Goal: Task Accomplishment & Management: Use online tool/utility

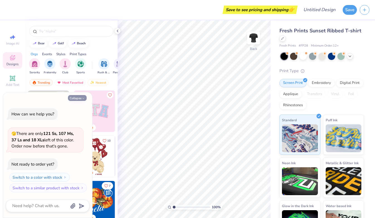
click at [81, 98] on button "Collapse" at bounding box center [77, 98] width 19 height 6
type textarea "x"
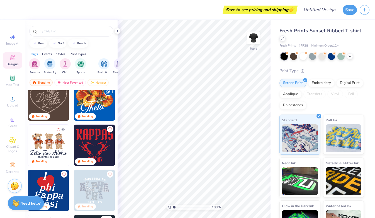
scroll to position [78, 0]
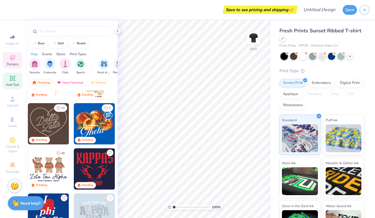
click at [13, 78] on icon at bounding box center [12, 78] width 4 height 4
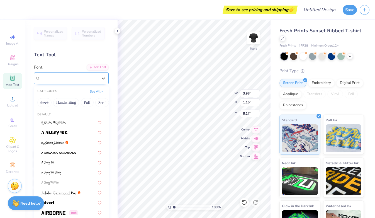
click at [79, 75] on div "Super Dream" at bounding box center [69, 78] width 58 height 9
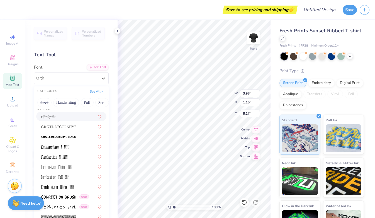
scroll to position [0, 0]
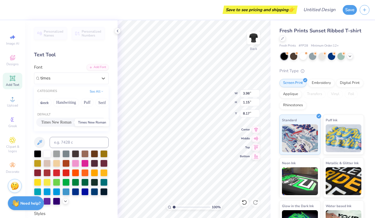
click at [71, 121] on span "Times New Roman" at bounding box center [56, 122] width 30 height 6
type input "times"
type input "4.15"
type input "1.10"
type input "8.10"
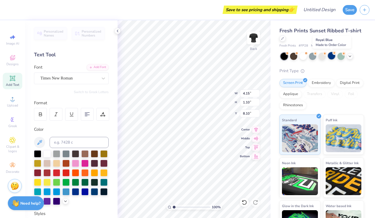
click at [333, 57] on div at bounding box center [331, 55] width 7 height 7
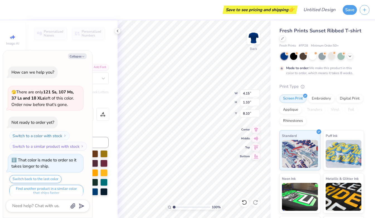
scroll to position [4, 0]
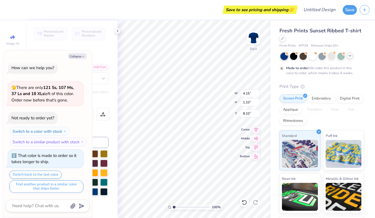
click at [350, 58] on div at bounding box center [350, 56] width 6 height 6
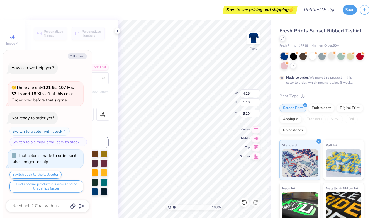
click at [79, 52] on div "Collapse How can we help you? 🫣 There are only 121 Ss, 107 Ms, 37 Ls and 18 XLs…" at bounding box center [47, 133] width 89 height 167
click at [79, 55] on button "Collapse" at bounding box center [77, 56] width 19 height 6
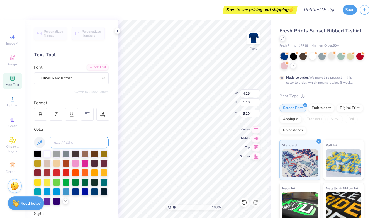
click at [80, 141] on input at bounding box center [79, 142] width 59 height 11
click at [45, 153] on div at bounding box center [46, 153] width 7 height 7
click at [291, 59] on div at bounding box center [321, 61] width 83 height 17
click at [295, 56] on div at bounding box center [293, 55] width 7 height 7
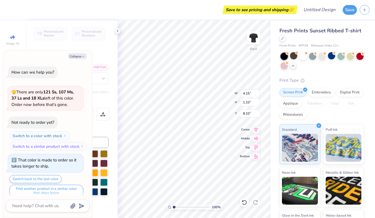
scroll to position [105, 0]
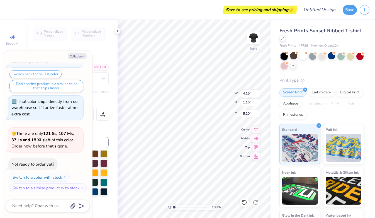
type textarea "x"
type input "3.00"
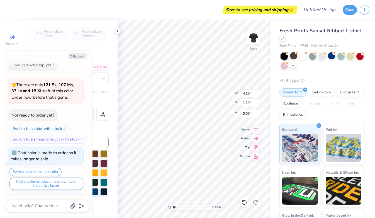
scroll to position [0, 0]
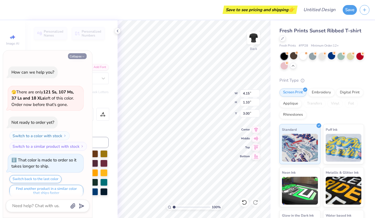
click at [85, 57] on icon "button" at bounding box center [83, 56] width 3 height 3
type textarea "x"
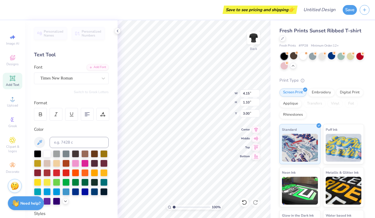
type textarea "E"
type textarea "the fortune you seek is in another cookie"
click at [170, 208] on icon at bounding box center [170, 207] width 4 height 4
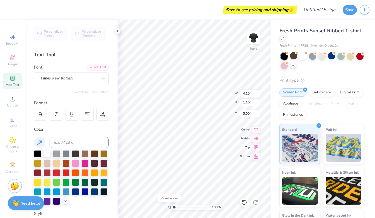
click at [170, 208] on icon at bounding box center [170, 207] width 4 height 4
type input "1.63"
type textarea "x"
type input "1.77"
type textarea "x"
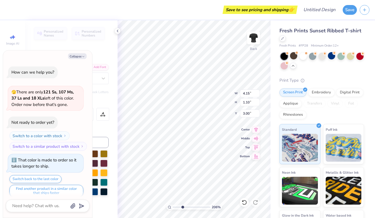
scroll to position [139, 0]
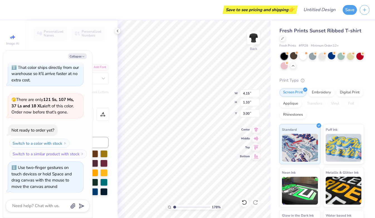
type input "1"
drag, startPoint x: 175, startPoint y: 207, endPoint x: 155, endPoint y: 206, distance: 19.3
click at [173, 206] on input "range" at bounding box center [192, 206] width 38 height 5
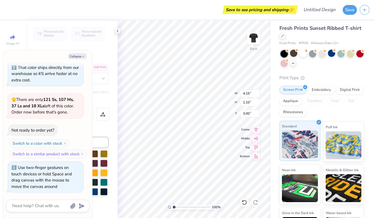
scroll to position [0, 0]
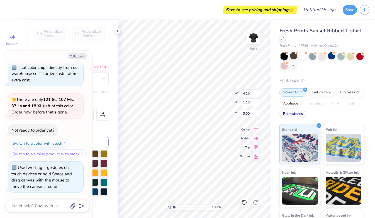
type textarea "x"
type input "6.98"
type input "0.40"
type input "3.50"
click at [290, 114] on div "Rhinestones" at bounding box center [292, 114] width 27 height 8
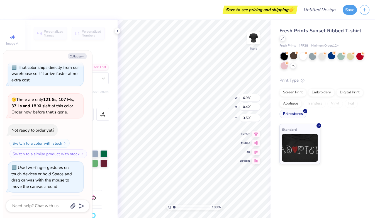
scroll to position [173, 0]
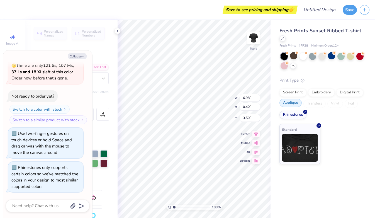
click at [288, 104] on div "Applique" at bounding box center [290, 103] width 22 height 8
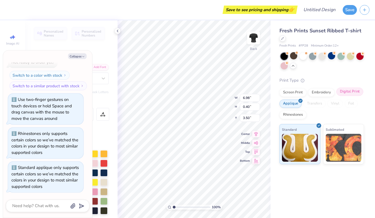
click at [352, 94] on div "Digital Print" at bounding box center [349, 91] width 27 height 8
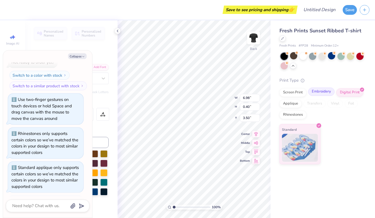
scroll to position [241, 0]
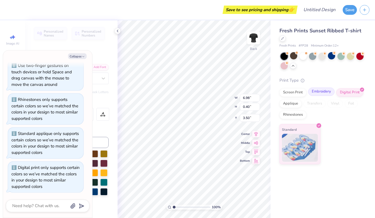
click at [326, 93] on div "Embroidery" at bounding box center [321, 91] width 26 height 8
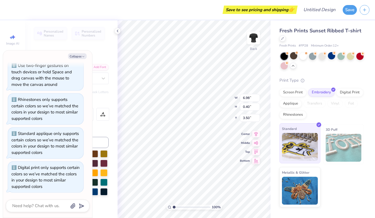
click at [297, 143] on img at bounding box center [300, 147] width 36 height 28
type textarea "x"
click at [170, 207] on icon at bounding box center [170, 207] width 4 height 4
click at [168, 207] on icon at bounding box center [170, 207] width 4 height 4
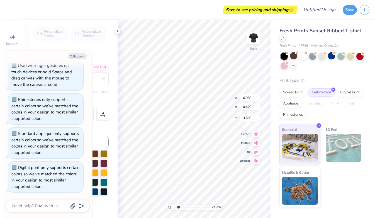
type input "1"
click at [118, 30] on polyline at bounding box center [117, 31] width 1 height 2
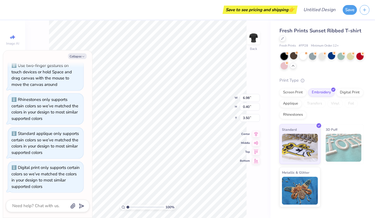
click at [87, 56] on div "Collapse" at bounding box center [48, 56] width 84 height 6
click at [80, 56] on button "Collapse" at bounding box center [77, 56] width 19 height 6
type textarea "x"
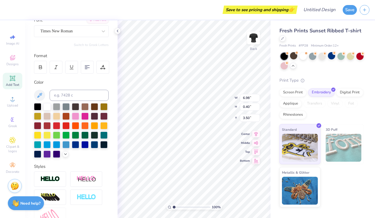
scroll to position [106, 0]
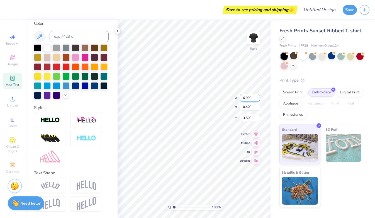
click at [258, 96] on input "6.99" at bounding box center [250, 98] width 20 height 8
click at [258, 96] on input "7" at bounding box center [250, 98] width 20 height 8
click at [258, 96] on input "7.01" at bounding box center [250, 98] width 20 height 8
click at [292, 96] on div "Screen Print" at bounding box center [292, 91] width 27 height 8
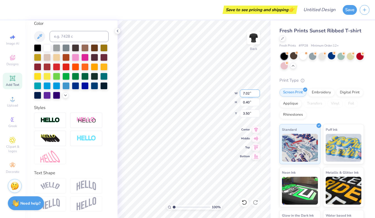
click at [257, 92] on input "7.02" at bounding box center [250, 93] width 20 height 8
type input "7.03"
click at [257, 92] on input "7.03" at bounding box center [250, 93] width 20 height 8
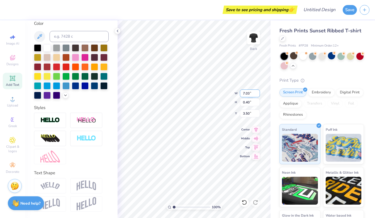
click at [257, 92] on input "7.03" at bounding box center [250, 93] width 20 height 8
type input "0.41"
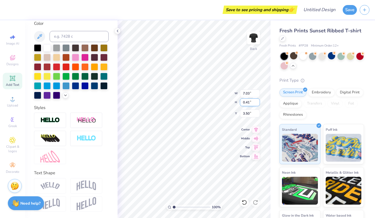
click at [258, 101] on input "0.41" at bounding box center [250, 102] width 20 height 8
click at [258, 112] on input "3.51" at bounding box center [250, 113] width 20 height 8
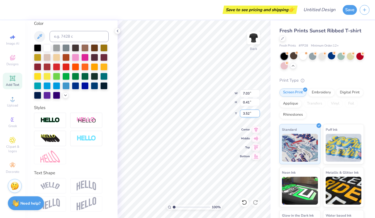
click at [258, 112] on input "3.52" at bounding box center [250, 113] width 20 height 8
click at [258, 112] on input "3.53" at bounding box center [250, 113] width 20 height 8
click at [258, 112] on input "3.54" at bounding box center [250, 113] width 20 height 8
click at [258, 112] on input "3.55" at bounding box center [250, 113] width 20 height 8
click at [258, 112] on input "3.56" at bounding box center [250, 113] width 20 height 8
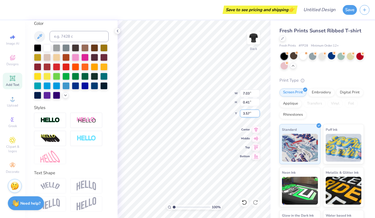
click at [258, 112] on input "3.57" at bounding box center [250, 113] width 20 height 8
click at [258, 112] on input "3.58" at bounding box center [250, 113] width 20 height 8
click at [258, 112] on input "3.59" at bounding box center [250, 113] width 20 height 8
click at [258, 112] on input "3.6" at bounding box center [250, 113] width 20 height 8
click at [258, 112] on input "3.61" at bounding box center [250, 113] width 20 height 8
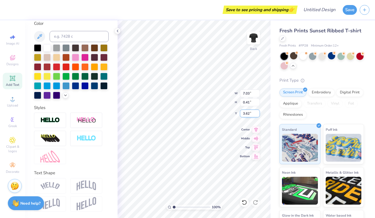
click at [258, 112] on input "3.62" at bounding box center [250, 113] width 20 height 8
click at [258, 112] on input "3.63" at bounding box center [250, 113] width 20 height 8
click at [258, 112] on input "3.64" at bounding box center [250, 113] width 20 height 8
click at [258, 112] on input "3.65" at bounding box center [250, 113] width 20 height 8
click at [258, 112] on input "3.66" at bounding box center [250, 113] width 20 height 8
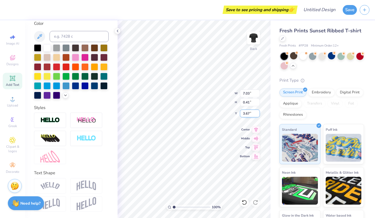
click at [258, 112] on input "3.67" at bounding box center [250, 113] width 20 height 8
click at [258, 112] on input "3.69" at bounding box center [250, 113] width 20 height 8
click at [258, 112] on input "3.7" at bounding box center [250, 113] width 20 height 8
type input "3.71"
click at [258, 112] on input "3.71" at bounding box center [250, 113] width 20 height 8
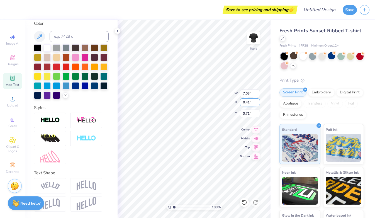
click at [257, 101] on input "0.41" at bounding box center [250, 102] width 20 height 8
click at [257, 104] on input "0.4" at bounding box center [250, 102] width 20 height 8
click at [257, 104] on input "0.39" at bounding box center [250, 102] width 20 height 8
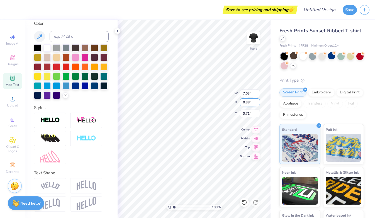
click at [257, 104] on input "0.38" at bounding box center [250, 102] width 20 height 8
click at [257, 104] on input "0.37" at bounding box center [250, 102] width 20 height 8
type input "0.36"
click at [257, 104] on input "0.36" at bounding box center [250, 102] width 20 height 8
type input "6.26"
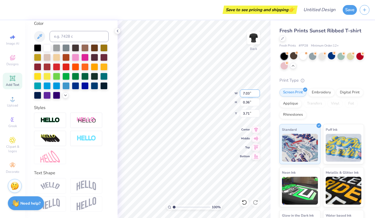
type input "3.73"
type input "3.74"
click at [76, 85] on div at bounding box center [75, 85] width 7 height 7
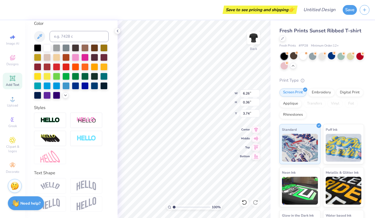
type input "3.71"
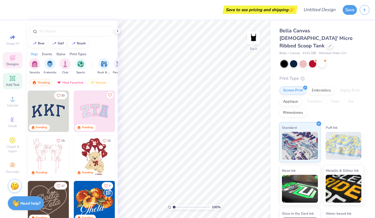
click at [11, 84] on span "Add Text" at bounding box center [12, 84] width 13 height 4
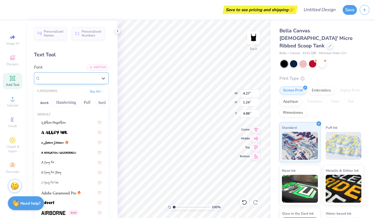
click at [52, 79] on div "Super Dream" at bounding box center [69, 78] width 58 height 9
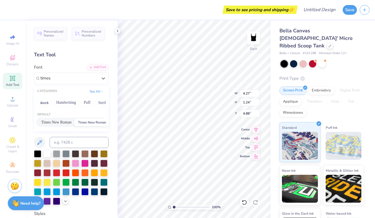
click at [68, 121] on span "Times New Roman" at bounding box center [56, 122] width 30 height 6
type input "times"
type input "4.45"
type input "1.18"
type input "4.80"
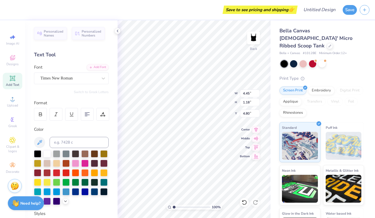
type textarea "E"
type textarea "the fortune you seek is in another cookie."
click at [257, 116] on input "4.31" at bounding box center [250, 113] width 20 height 8
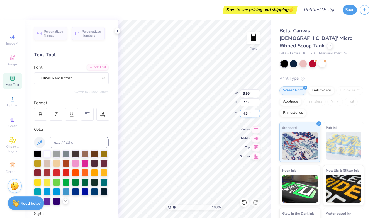
click at [257, 116] on input "4.3" at bounding box center [250, 113] width 20 height 8
click at [257, 116] on input "4.29" at bounding box center [250, 113] width 20 height 8
click at [257, 116] on input "4.28" at bounding box center [250, 113] width 20 height 8
click at [257, 116] on input "4.27" at bounding box center [250, 113] width 20 height 8
type input "4.26"
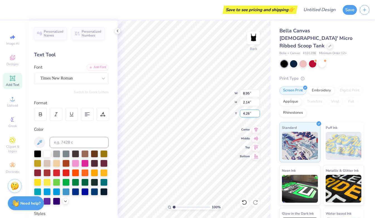
click at [257, 116] on input "4.26" at bounding box center [250, 113] width 20 height 8
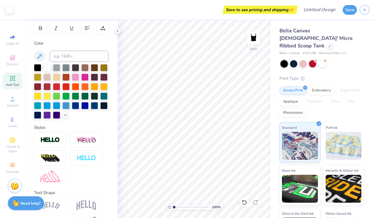
scroll to position [106, 0]
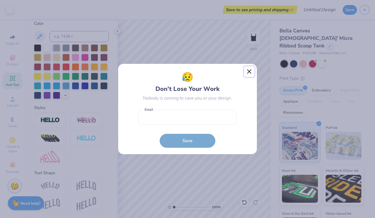
click at [248, 70] on button "Close" at bounding box center [249, 71] width 11 height 11
